Goal: Information Seeking & Learning: Learn about a topic

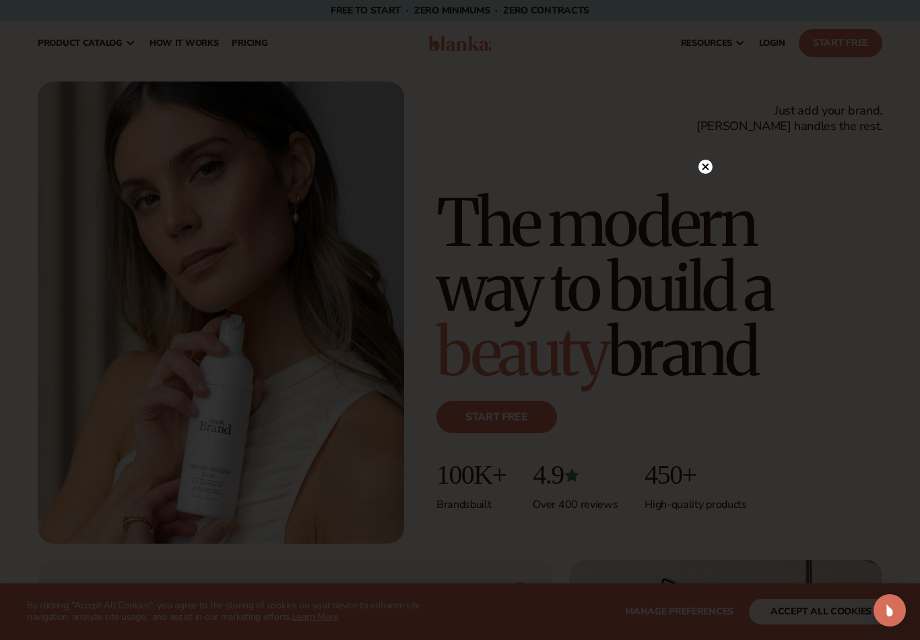
click at [700, 176] on div at bounding box center [705, 166] width 14 height 24
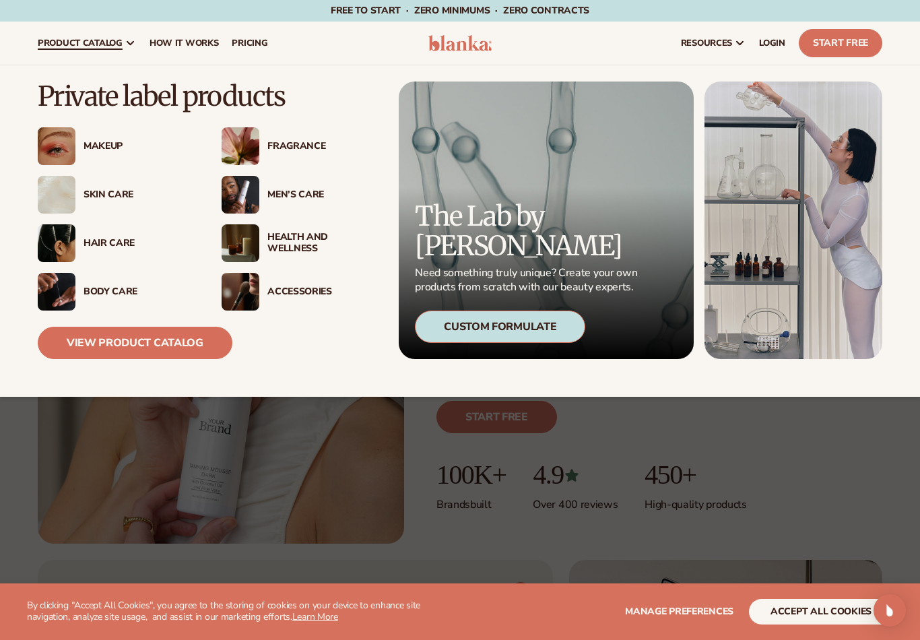
click at [61, 144] on img at bounding box center [57, 146] width 38 height 38
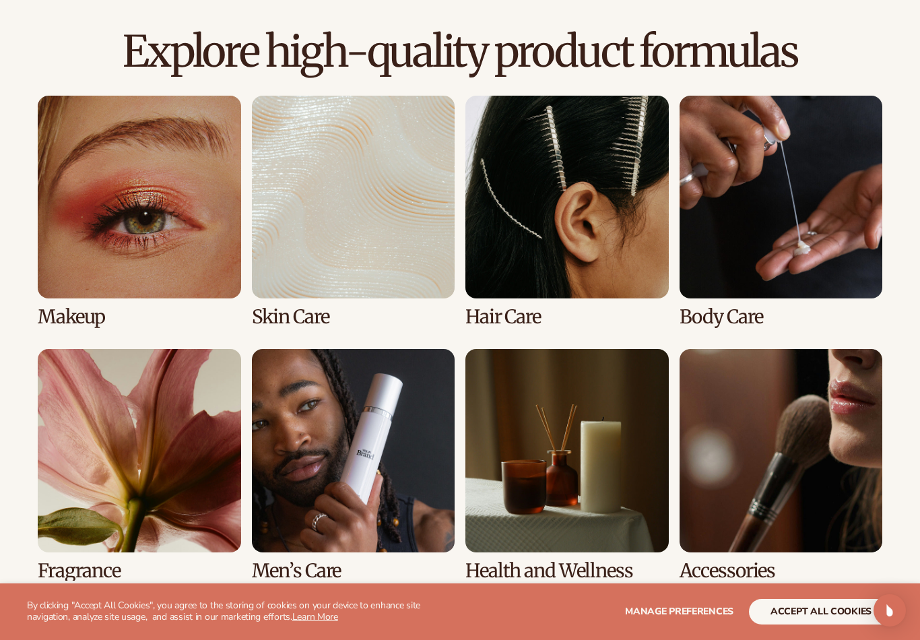
scroll to position [933, 0]
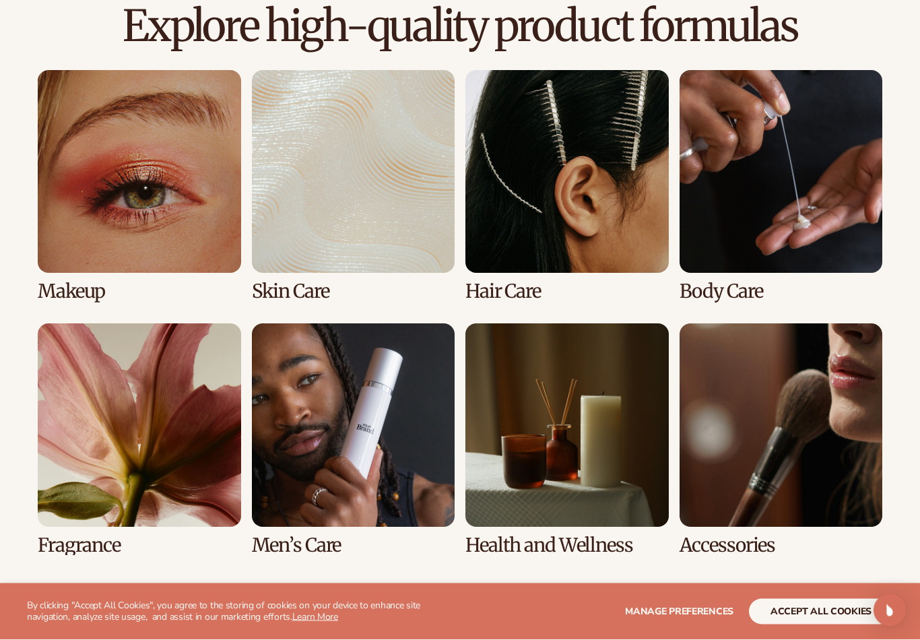
click at [85, 141] on link "1 / 8" at bounding box center [139, 187] width 203 height 232
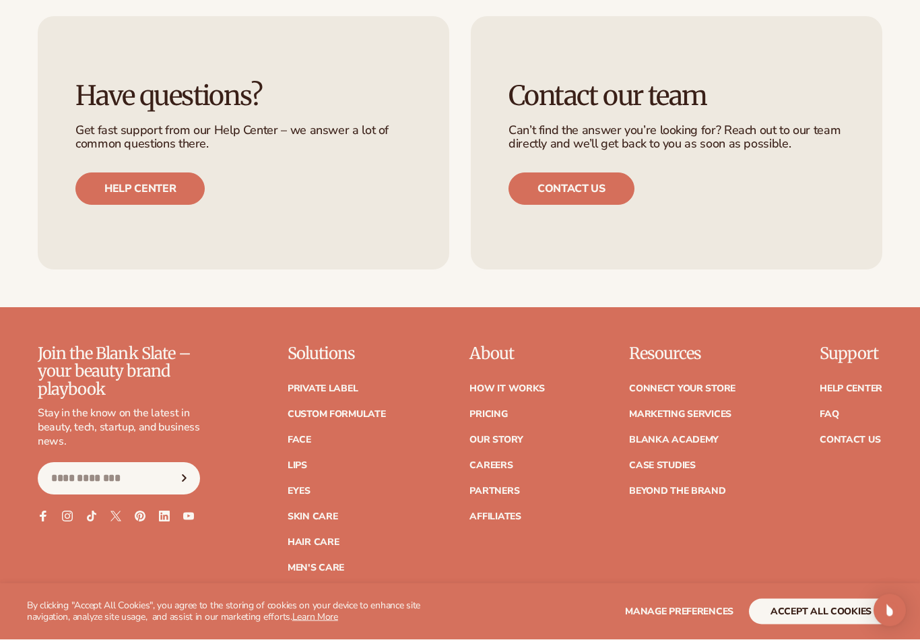
scroll to position [2318, 0]
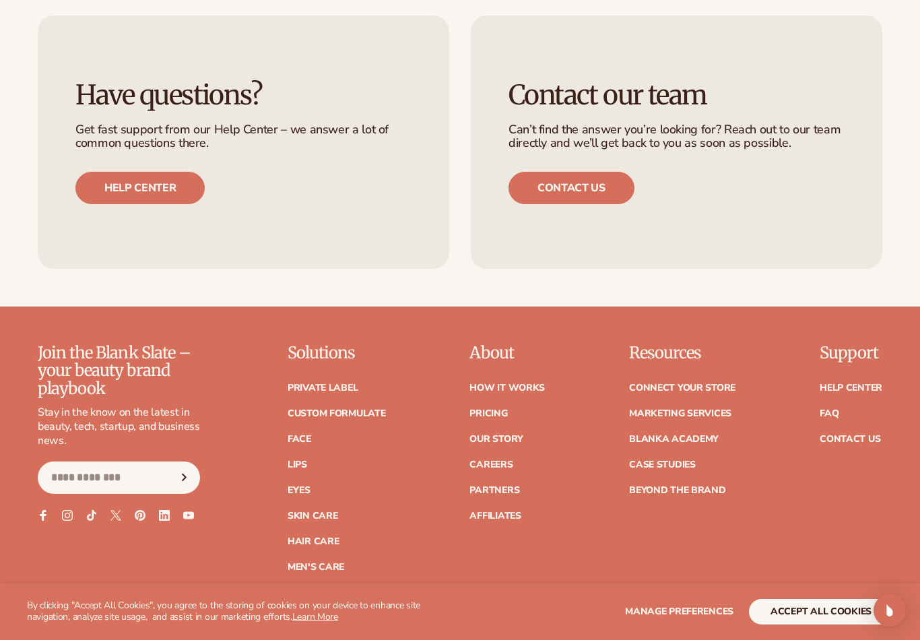
click at [506, 461] on link "Careers" at bounding box center [490, 464] width 43 height 9
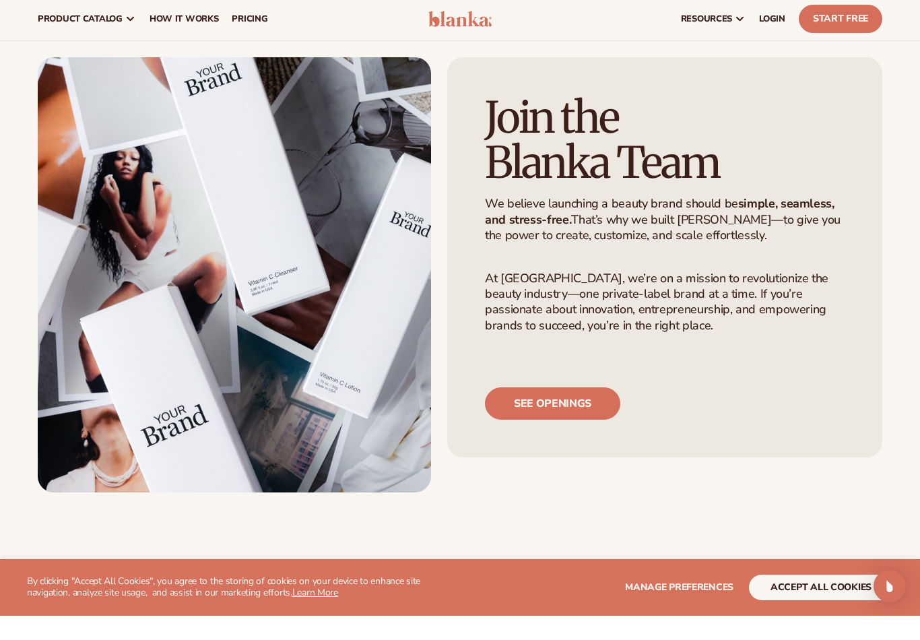
scroll to position [28, 0]
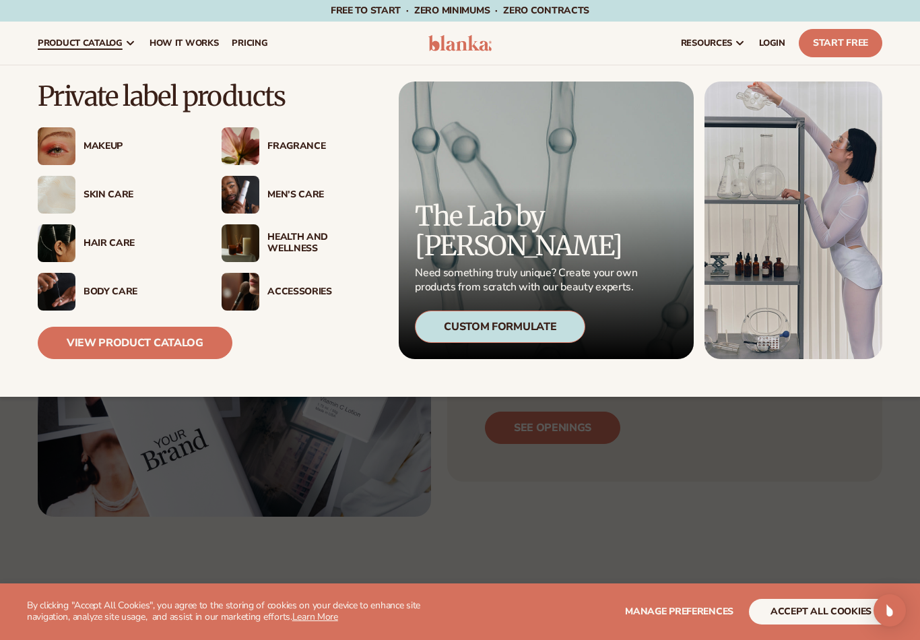
click at [65, 131] on img at bounding box center [57, 146] width 38 height 38
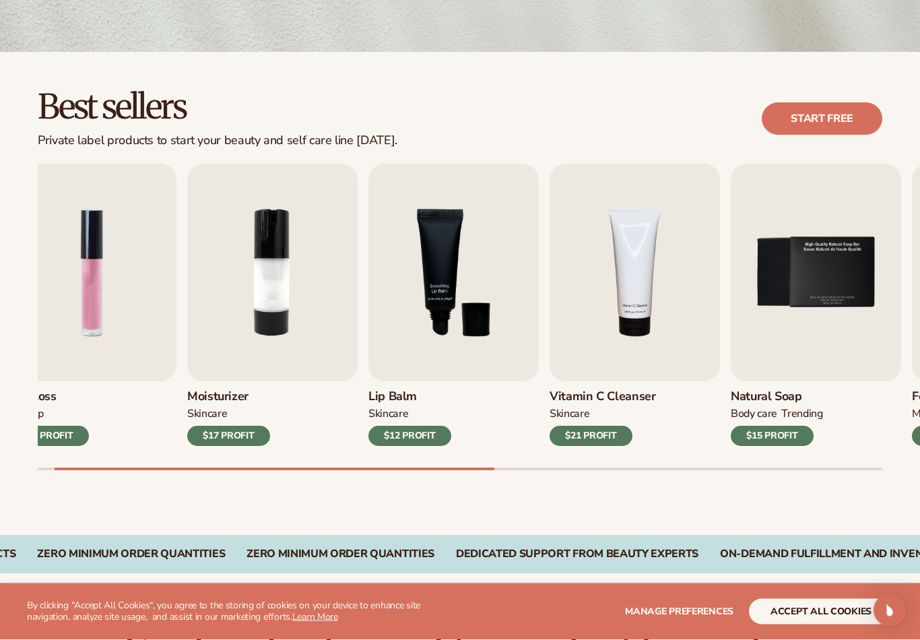
scroll to position [310, 0]
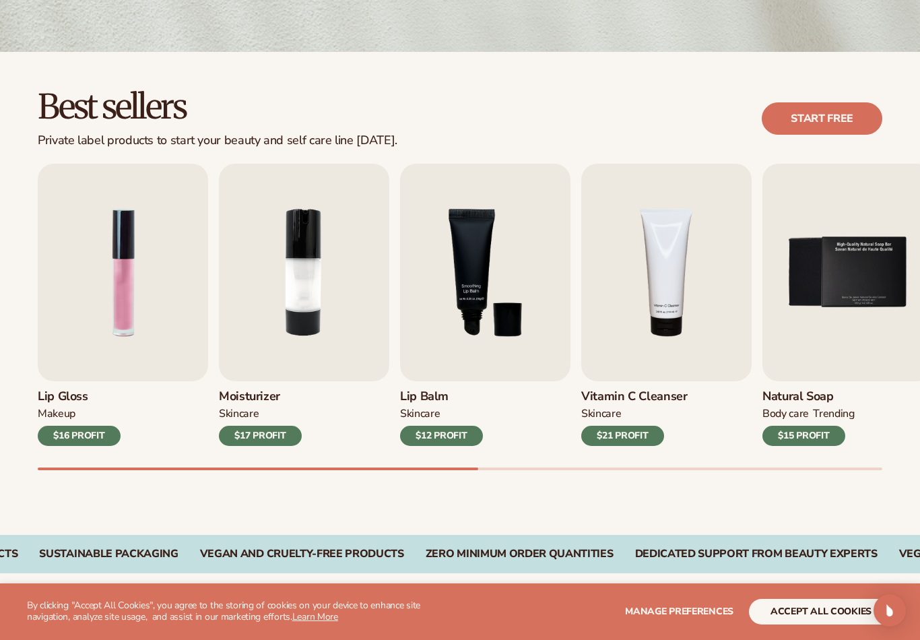
click at [125, 275] on img "1 / 9" at bounding box center [123, 272] width 170 height 217
click at [107, 275] on img "1 / 9" at bounding box center [123, 272] width 170 height 217
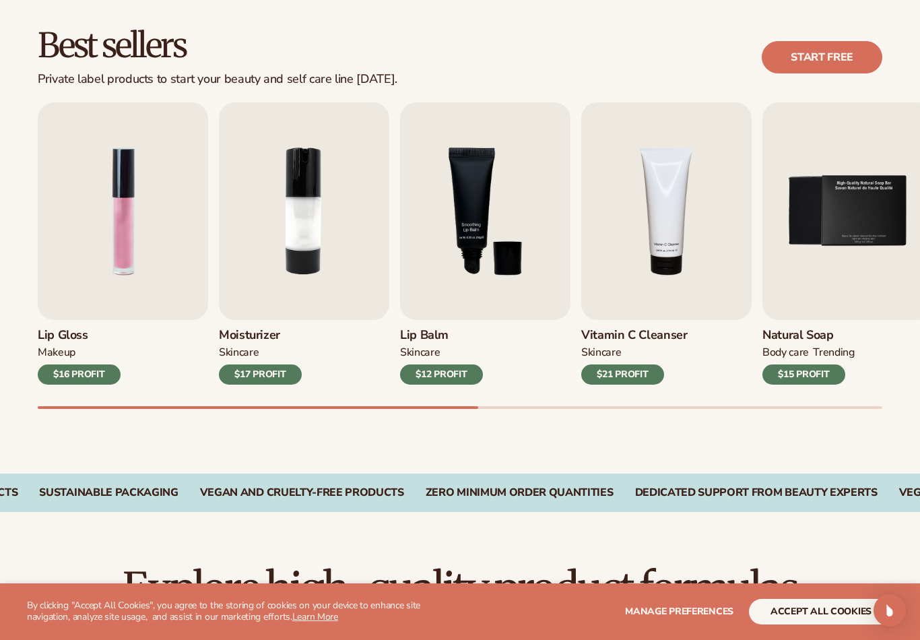
scroll to position [372, 0]
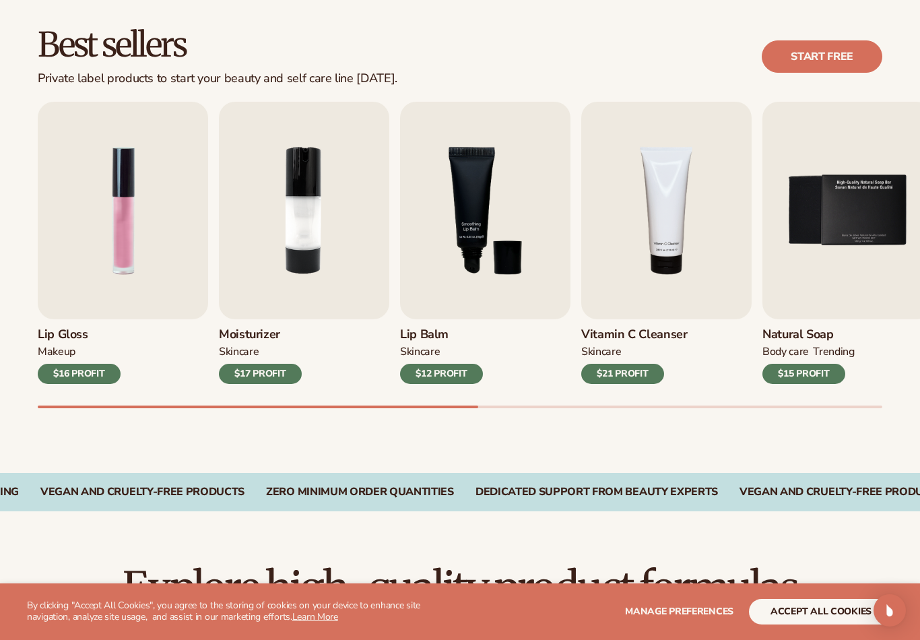
click at [69, 374] on div "$16 PROFIT" at bounding box center [79, 374] width 83 height 20
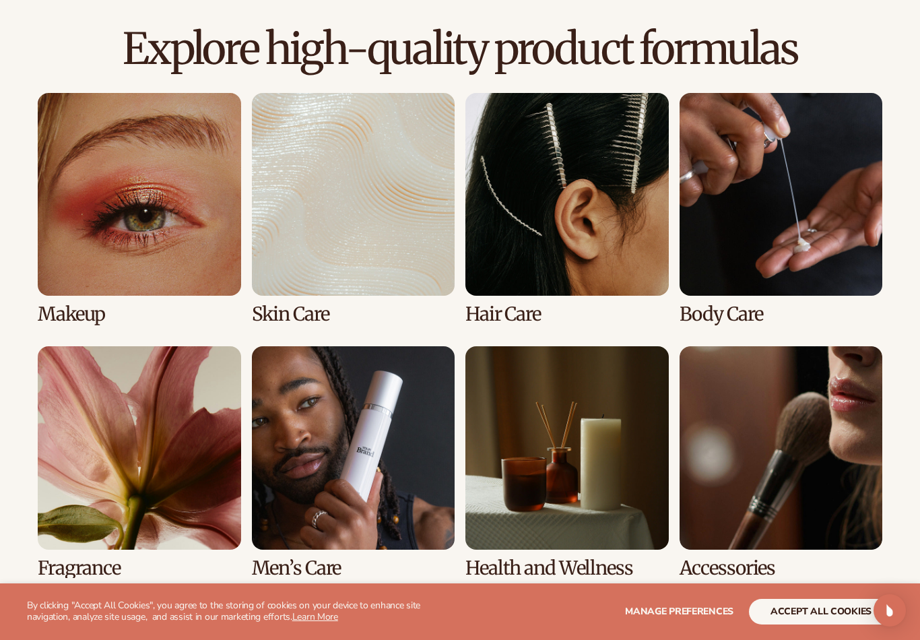
scroll to position [982, 0]
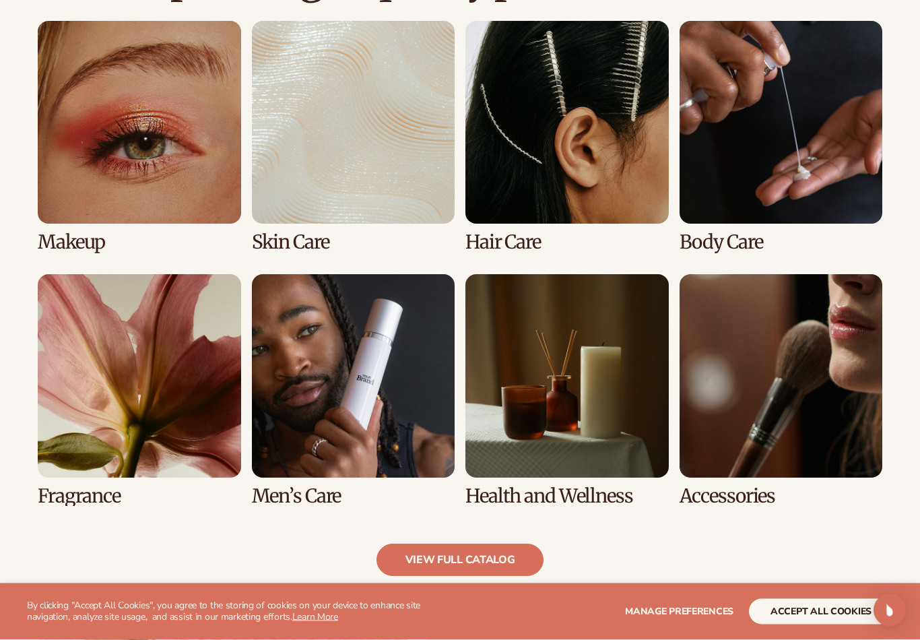
click at [820, 339] on link "8 / 8" at bounding box center [780, 391] width 203 height 232
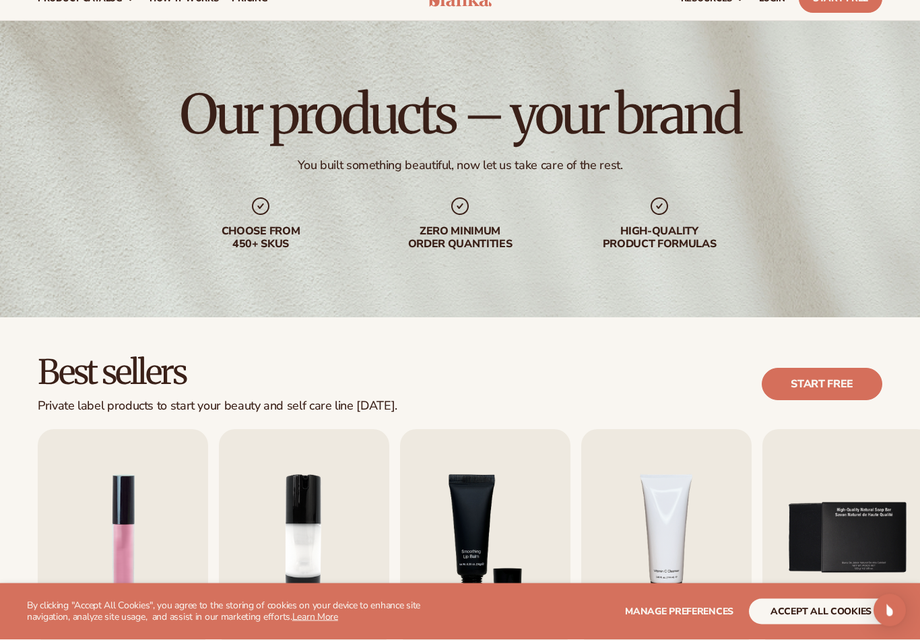
scroll to position [44, 0]
click at [845, 371] on link "Start free" at bounding box center [822, 384] width 121 height 32
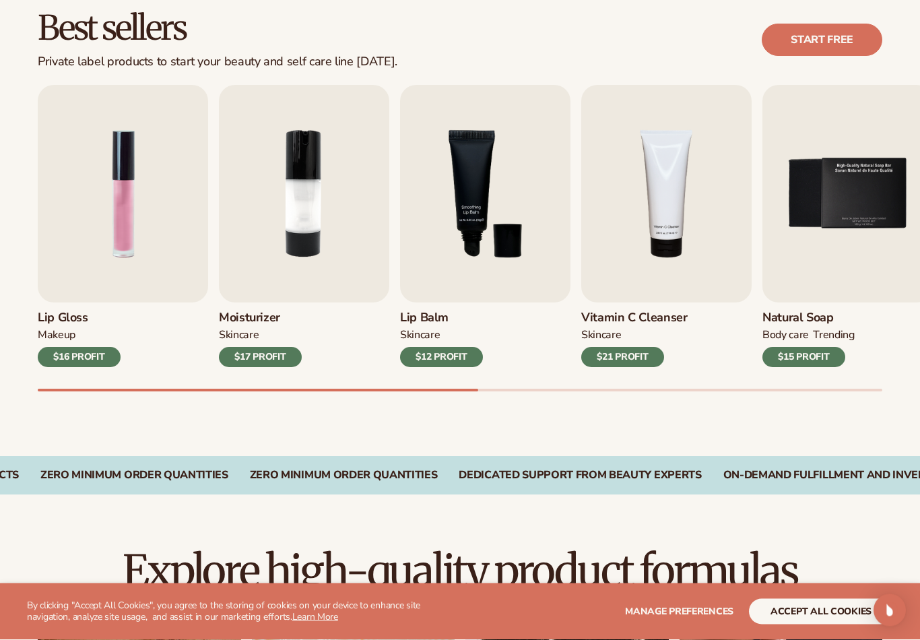
scroll to position [389, 0]
click at [98, 224] on img "1 / 9" at bounding box center [123, 193] width 170 height 217
click at [101, 238] on img "1 / 9" at bounding box center [123, 193] width 170 height 217
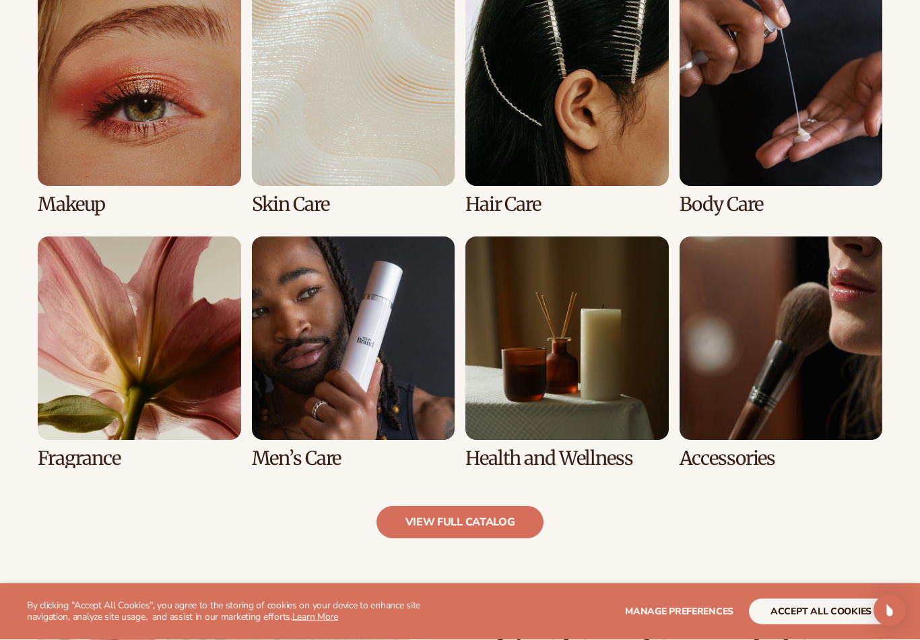
click at [809, 292] on link "8 / 8" at bounding box center [780, 353] width 203 height 232
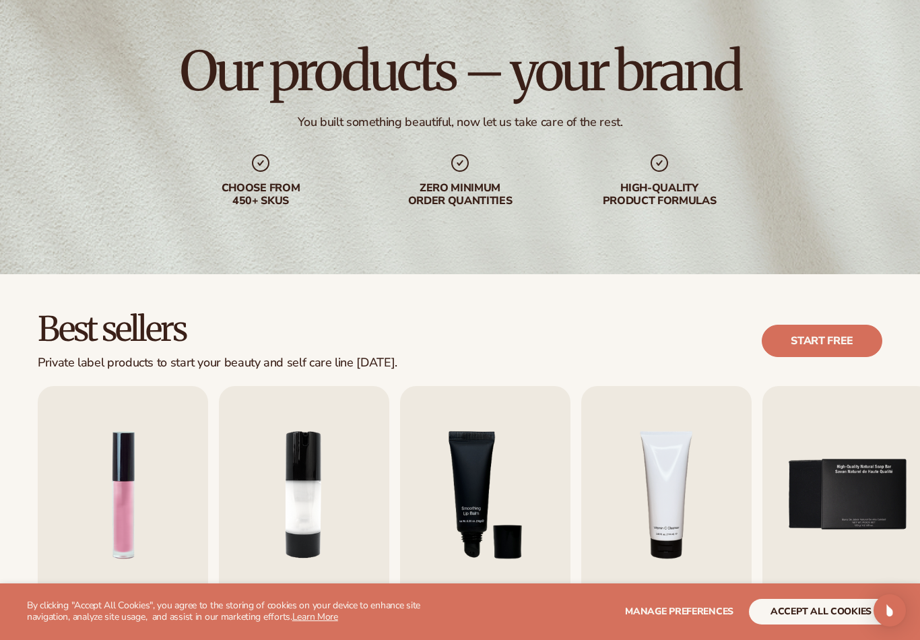
scroll to position [0, 0]
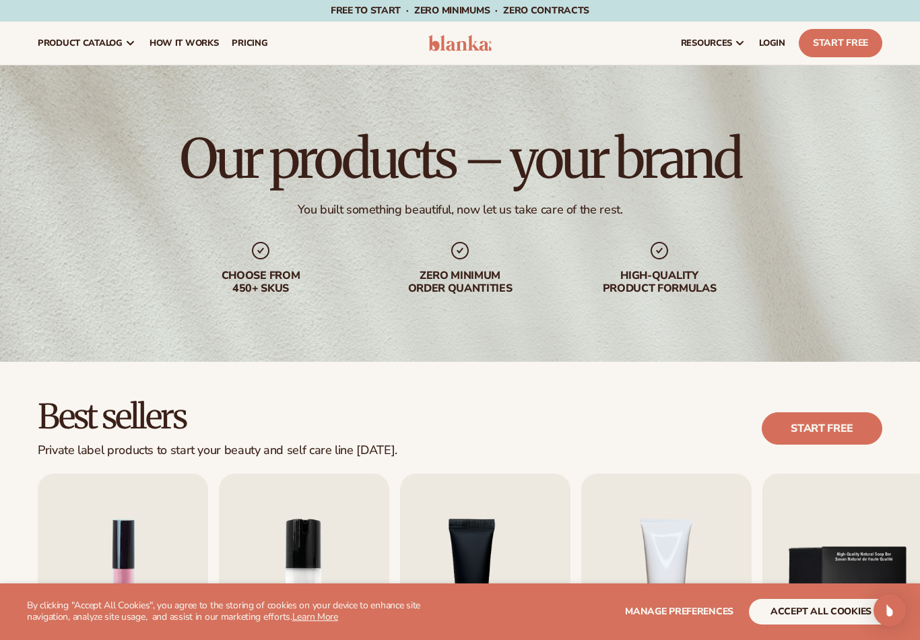
click at [246, 49] on link "pricing" at bounding box center [249, 43] width 49 height 43
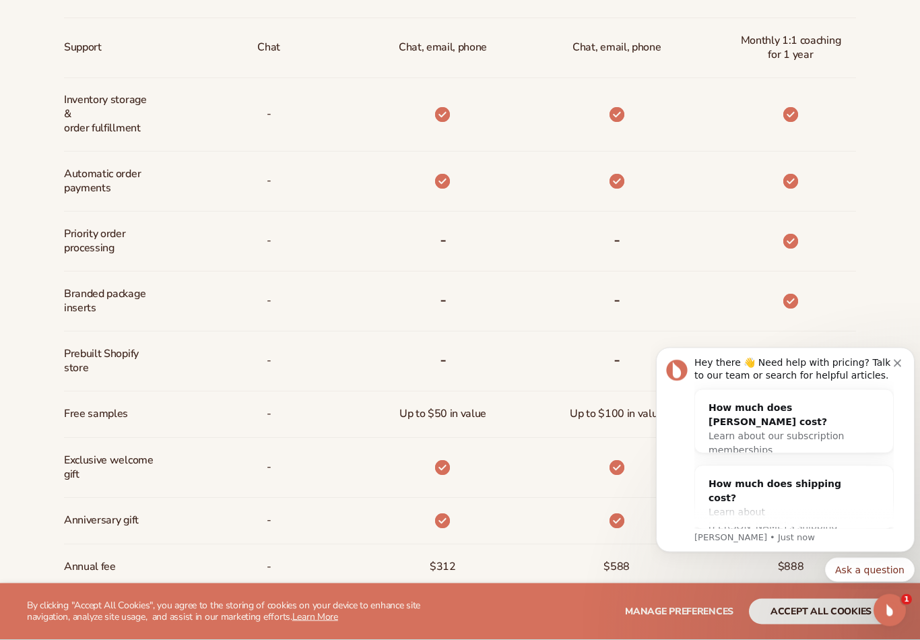
scroll to position [758, 0]
click at [898, 367] on icon "Dismiss notification" at bounding box center [897, 363] width 7 height 7
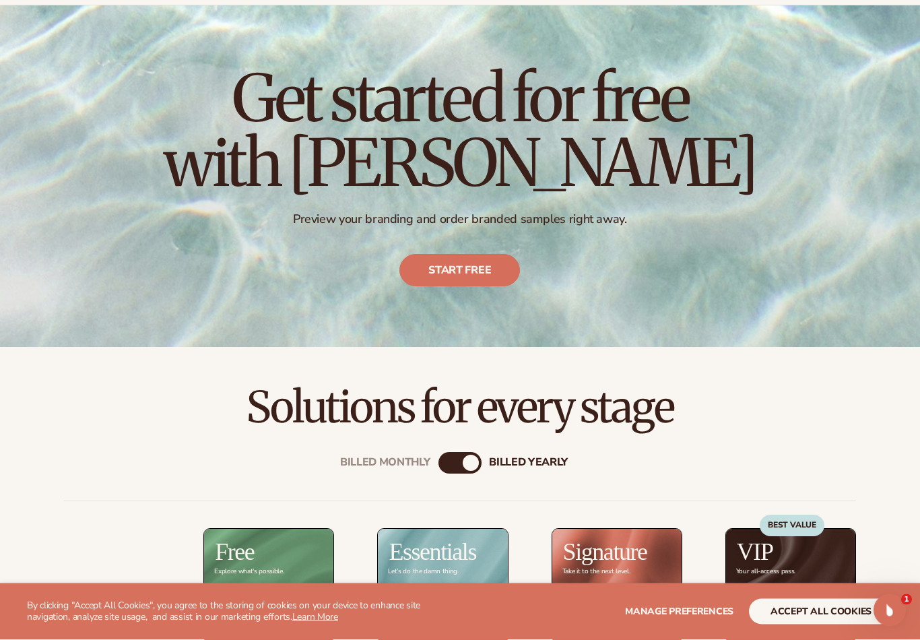
scroll to position [0, 0]
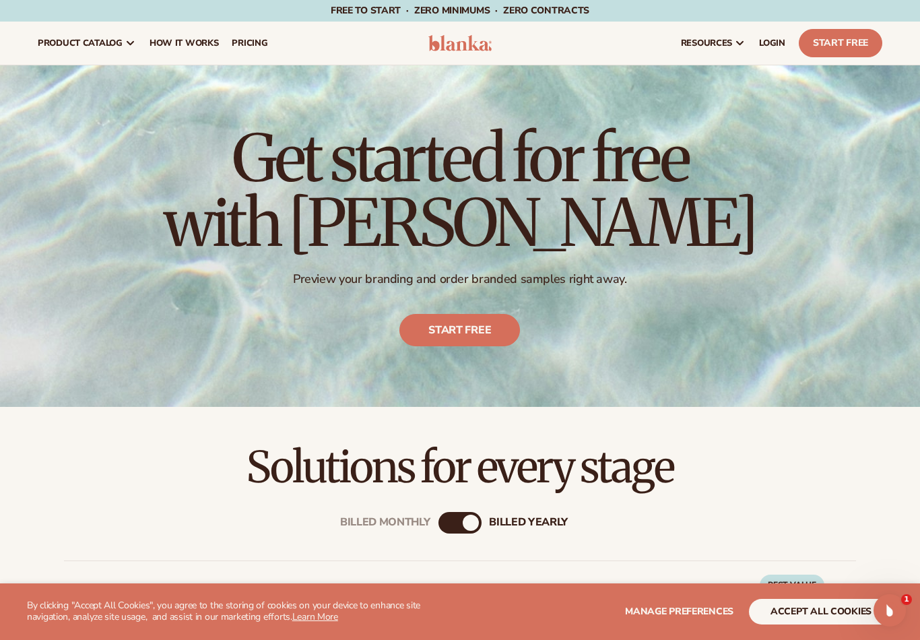
click at [183, 46] on span "How It Works" at bounding box center [183, 43] width 69 height 11
